Goal: Navigation & Orientation: Understand site structure

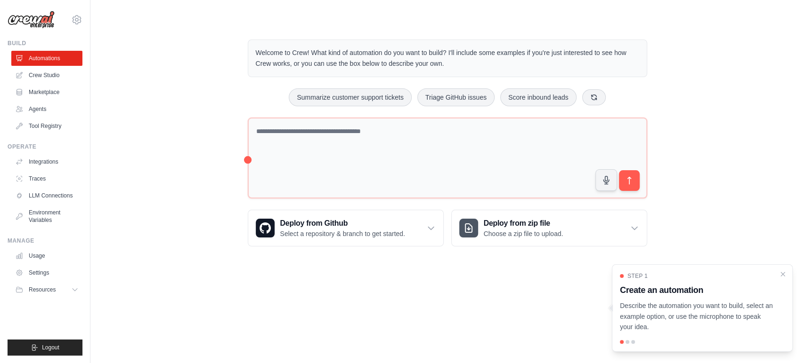
click at [746, 289] on h3 "Create an automation" at bounding box center [696, 290] width 153 height 13
click at [671, 286] on h3 "Create an automation" at bounding box center [696, 290] width 153 height 13
click at [628, 343] on div at bounding box center [627, 342] width 4 height 4
click at [677, 313] on p "Describe the automation you want to build, select an example option, or use the…" at bounding box center [696, 317] width 153 height 32
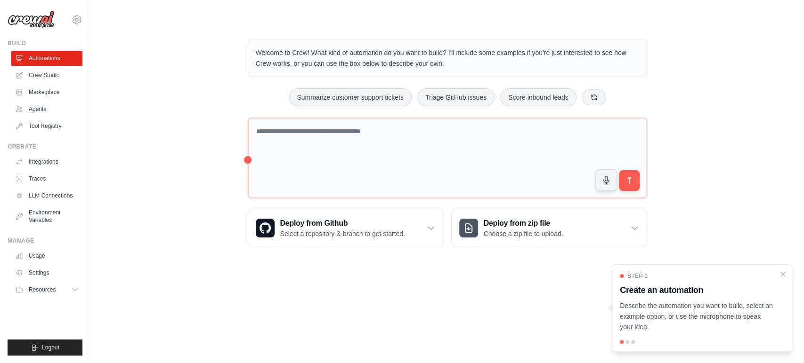
click at [787, 273] on div "Step 1 Create an automation Describe the automation you want to build, select a…" at bounding box center [702, 309] width 181 height 88
click at [782, 275] on icon "Close walkthrough" at bounding box center [783, 274] width 4 height 4
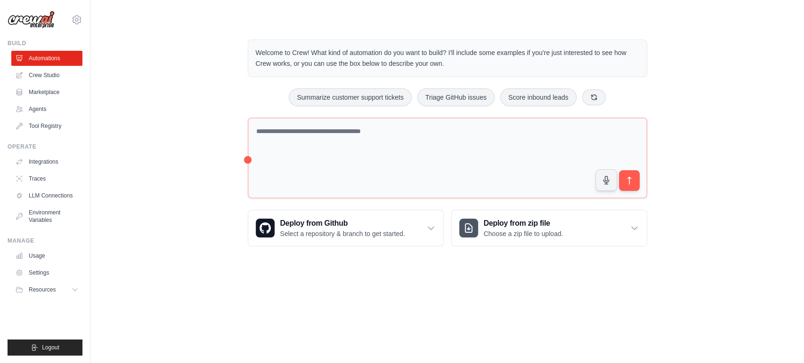
click at [187, 169] on div "Welcome to Crew! What kind of automation do you want to build? I'll include som…" at bounding box center [446, 142] width 683 height 237
click at [47, 264] on link "Usage" at bounding box center [47, 256] width 71 height 15
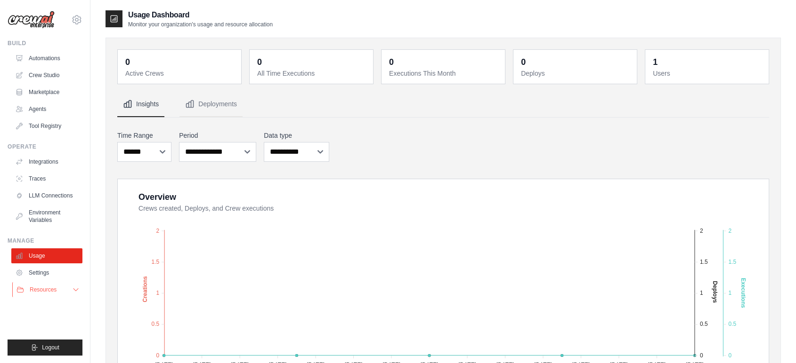
click at [74, 298] on button "Resources" at bounding box center [47, 289] width 71 height 15
